Goal: Information Seeking & Learning: Learn about a topic

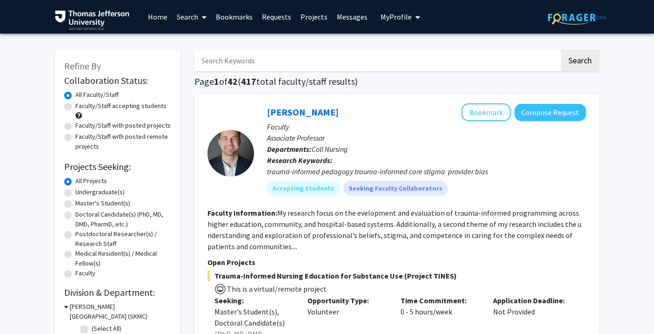
click at [115, 107] on label "Faculty/Staff accepting students" at bounding box center [120, 106] width 91 height 10
click at [81, 107] on input "Faculty/Staff accepting students" at bounding box center [78, 104] width 6 height 6
radio input "true"
click at [88, 219] on label "Doctoral Candidate(s) (PhD, MD, DMD, PharmD, etc.)" at bounding box center [123, 219] width 96 height 20
click at [81, 216] on input "Doctoral Candidate(s) (PhD, MD, DMD, PharmD, etc.)" at bounding box center [78, 212] width 6 height 6
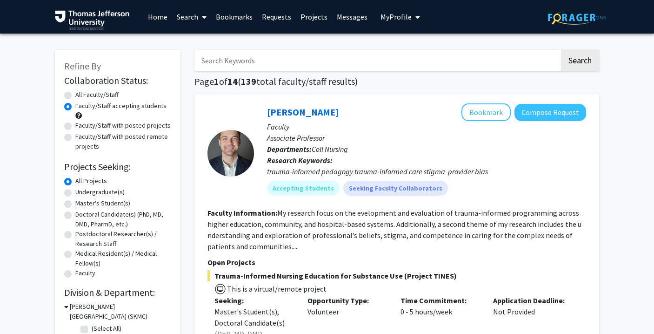
radio input "true"
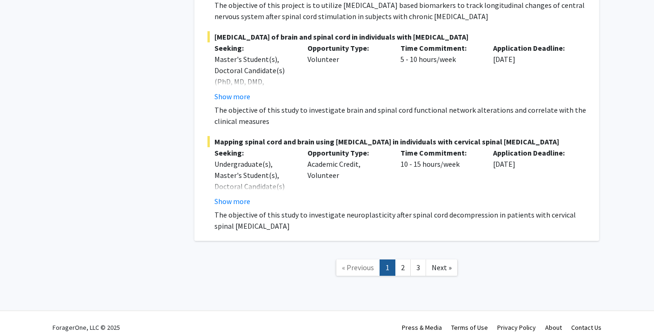
scroll to position [7183, 0]
click at [405, 263] on link "2" at bounding box center [403, 268] width 16 height 16
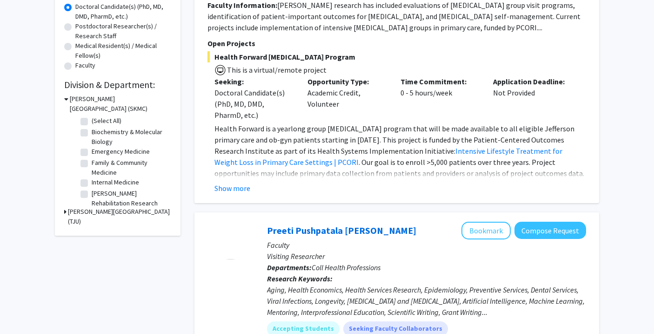
scroll to position [217, 0]
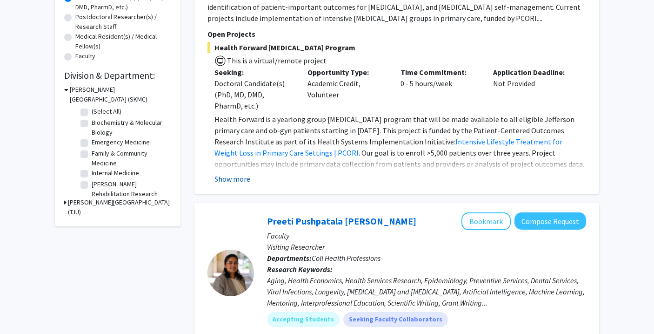
click at [231, 179] on button "Show more" at bounding box center [233, 178] width 36 height 11
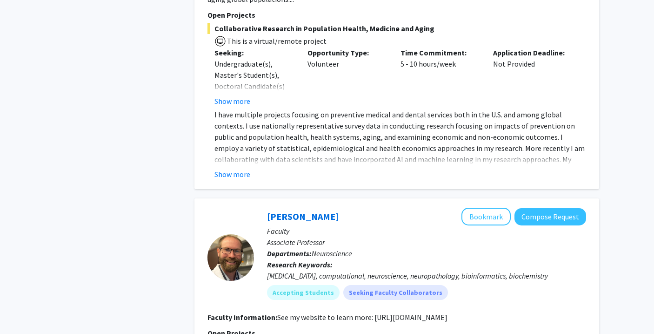
scroll to position [616, 0]
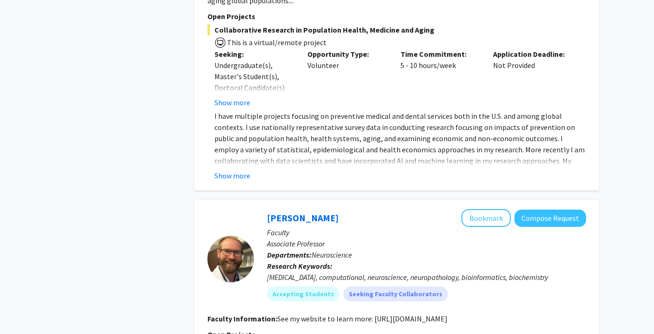
click at [237, 174] on div "Preeti Pushpatala [PERSON_NAME] Bookmark Compose Request Faculty Visiting Resea…" at bounding box center [397, 3] width 405 height 376
click at [237, 170] on button "Show more" at bounding box center [233, 175] width 36 height 11
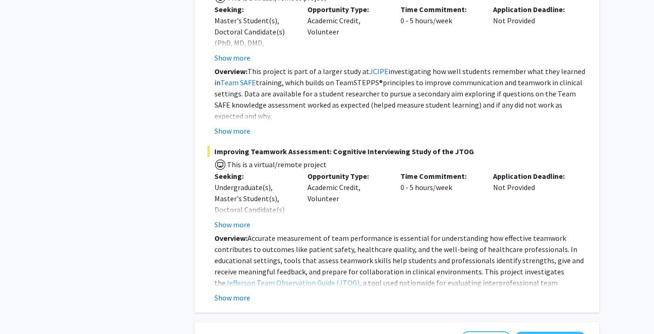
scroll to position [2670, 0]
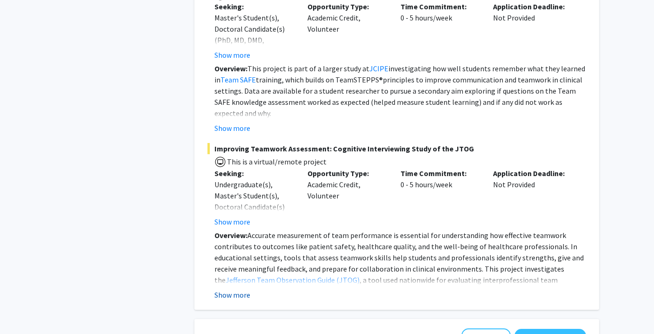
click at [236, 289] on button "Show more" at bounding box center [233, 294] width 36 height 11
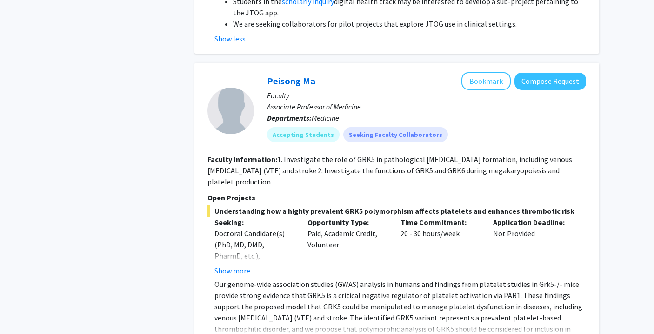
scroll to position [3188, 0]
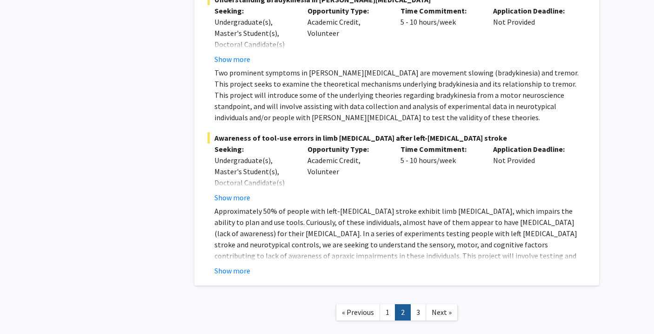
scroll to position [4278, 0]
click at [422, 304] on link "3" at bounding box center [419, 312] width 16 height 16
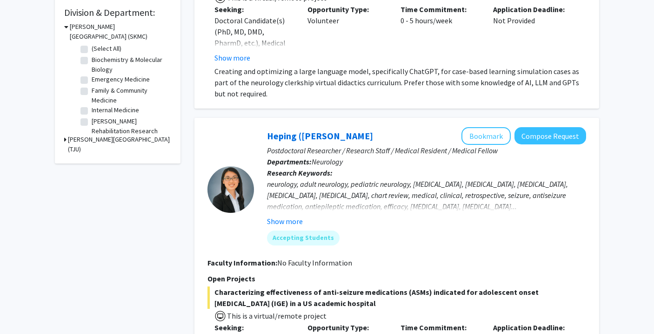
scroll to position [442, 0]
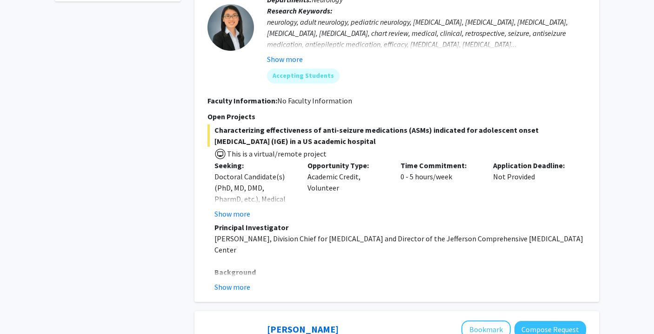
click at [230, 277] on p at bounding box center [401, 338] width 372 height 123
click at [229, 299] on div "Heping ([PERSON_NAME]) Sheng Bookmark Compose Request Postdoctoral Researcher /…" at bounding box center [397, 129] width 405 height 346
click at [229, 297] on div "Heping ([PERSON_NAME]) Sheng Bookmark Compose Request Postdoctoral Researcher /…" at bounding box center [397, 129] width 405 height 346
click at [232, 292] on button "Show more" at bounding box center [233, 286] width 36 height 11
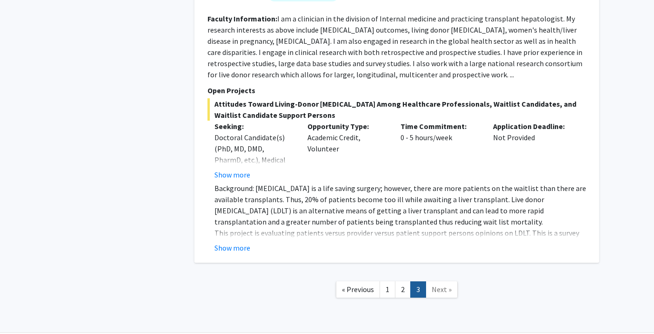
scroll to position [1666, 0]
